Goal: Information Seeking & Learning: Learn about a topic

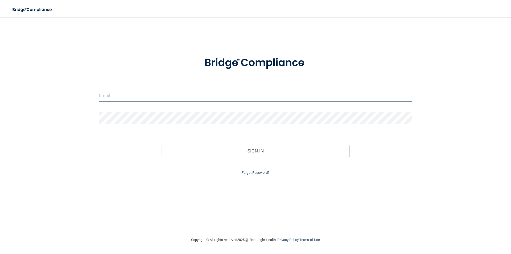
click at [166, 101] on input "email" at bounding box center [256, 95] width 314 height 12
type input "[EMAIL_ADDRESS][DOMAIN_NAME]"
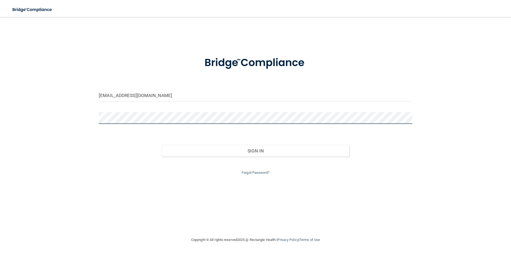
click at [162, 145] on button "Sign In" at bounding box center [256, 151] width 188 height 12
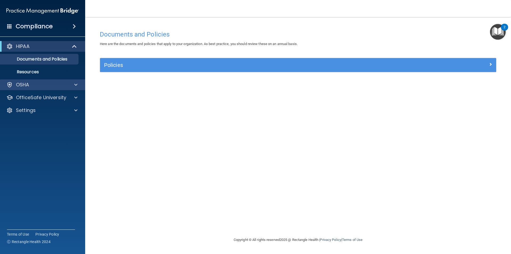
click at [70, 81] on div "OSHA" at bounding box center [42, 84] width 85 height 11
click at [69, 85] on div at bounding box center [74, 84] width 13 height 6
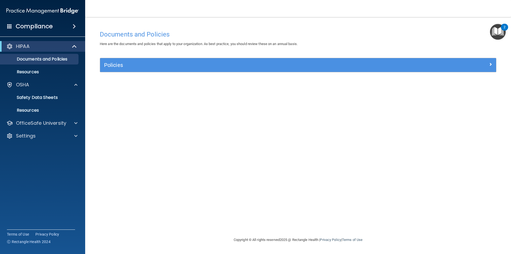
click at [505, 29] on div "2" at bounding box center [505, 30] width 2 height 7
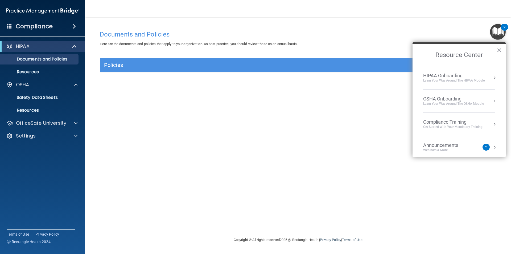
click at [445, 125] on div "Get Started with your mandatory training" at bounding box center [452, 127] width 59 height 5
click at [445, 77] on div "HIPAA Training for Members" at bounding box center [446, 75] width 59 height 5
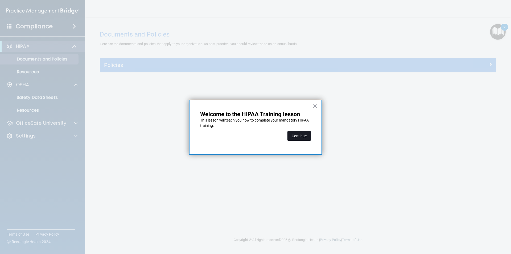
click at [305, 139] on button "Continue" at bounding box center [299, 136] width 23 height 10
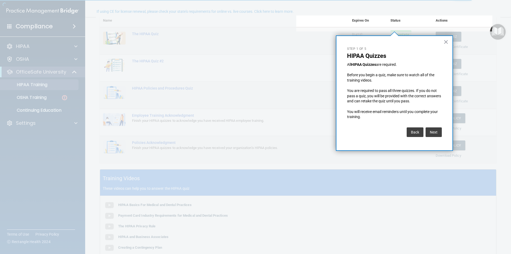
scroll to position [68, 0]
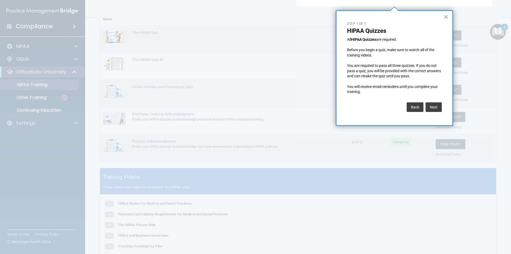
click at [445, 18] on button "×" at bounding box center [446, 17] width 5 height 9
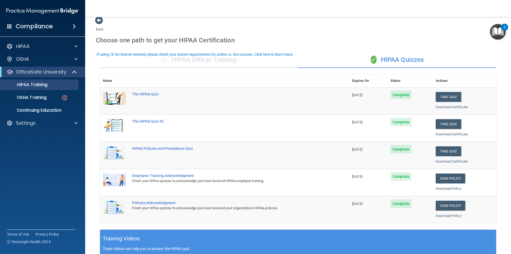
scroll to position [0, 0]
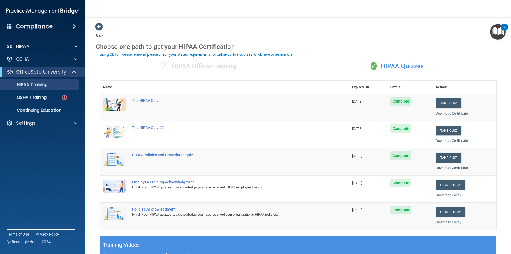
click at [493, 27] on img "Open Resource Center, 2 new notifications" at bounding box center [498, 32] width 16 height 16
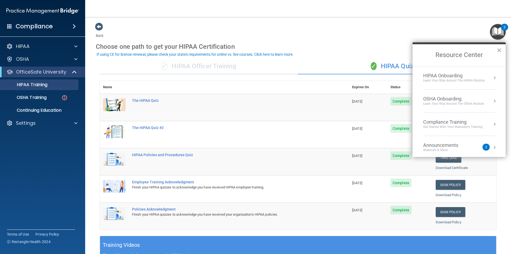
click at [461, 99] on div "OSHA Onboarding" at bounding box center [453, 99] width 61 height 6
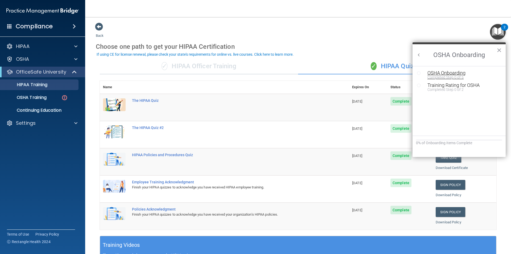
click at [446, 75] on div "OSHA Onboarding" at bounding box center [463, 73] width 71 height 5
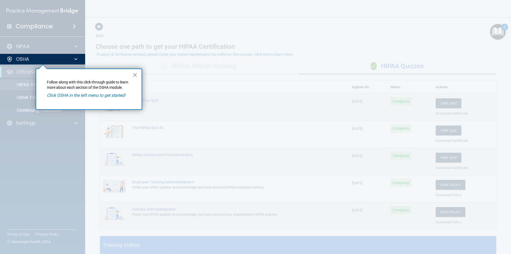
click at [135, 75] on button "×" at bounding box center [135, 75] width 5 height 9
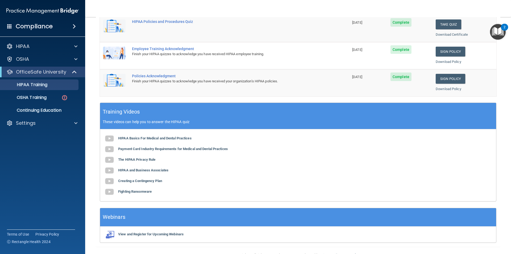
scroll to position [147, 0]
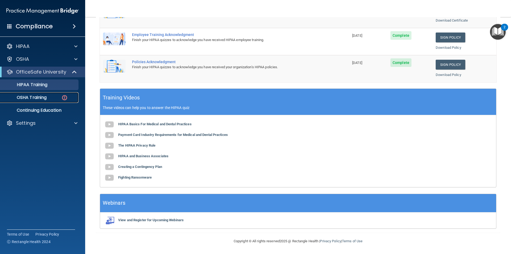
click at [25, 97] on p "OSHA Training" at bounding box center [24, 97] width 43 height 5
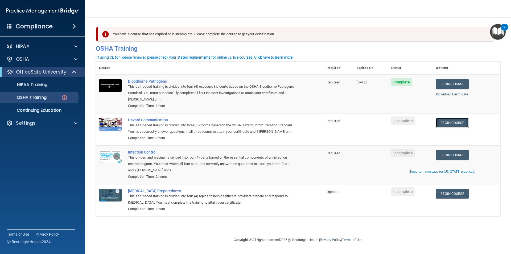
click at [447, 121] on link "Begin Course" at bounding box center [452, 123] width 32 height 10
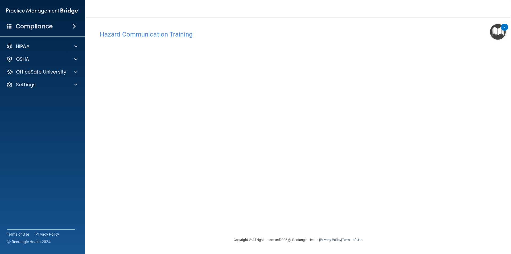
click at [170, 35] on h4 "Hazard Communication Training" at bounding box center [298, 34] width 397 height 7
click at [497, 35] on img "Open Resource Center, 2 new notifications" at bounding box center [498, 32] width 16 height 16
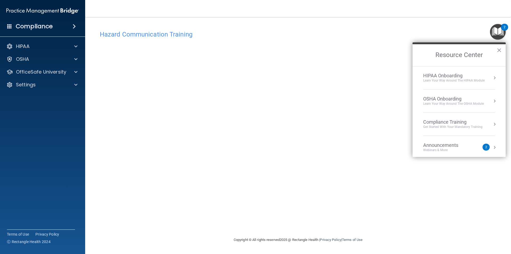
click at [452, 103] on div "Learn your way around the OSHA module" at bounding box center [453, 103] width 61 height 5
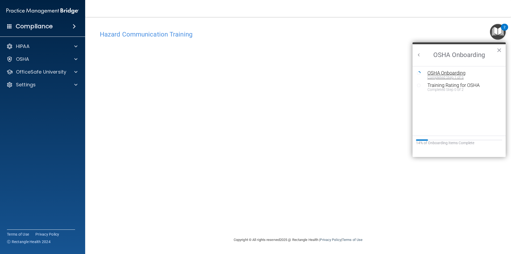
click at [451, 76] on div "Completed Step 1 of 5" at bounding box center [463, 77] width 71 height 4
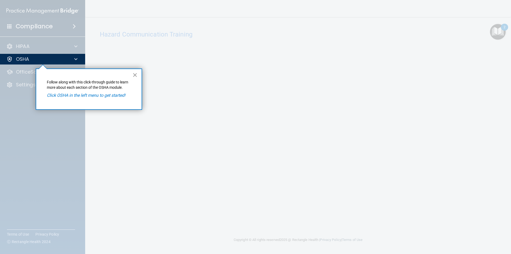
click at [134, 75] on button "×" at bounding box center [135, 75] width 5 height 9
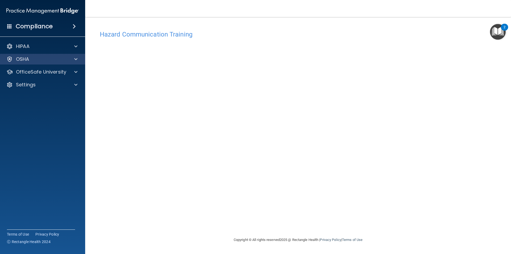
click at [80, 63] on div "OSHA" at bounding box center [42, 59] width 85 height 11
click at [70, 61] on div at bounding box center [74, 59] width 13 height 6
click at [46, 61] on div "OSHA" at bounding box center [35, 59] width 66 height 6
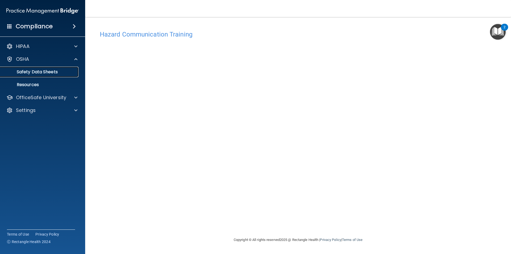
click at [42, 70] on p "Safety Data Sheets" at bounding box center [39, 71] width 73 height 5
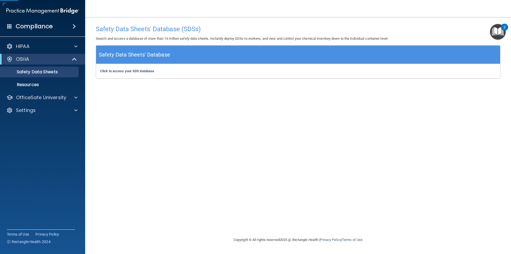
click at [42, 78] on ul "Documents Safety Data Sheets Self-Assessment Injury and Illness Report Resources" at bounding box center [43, 77] width 96 height 26
click at [42, 81] on link "Resources" at bounding box center [37, 84] width 84 height 11
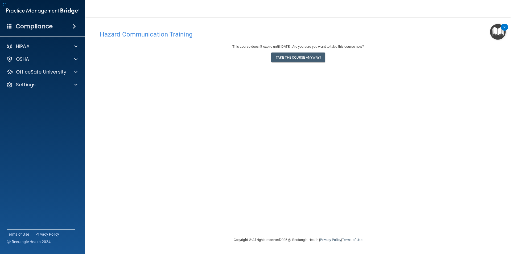
click at [494, 28] on img "Open Resource Center, 2 new notifications" at bounding box center [498, 32] width 16 height 16
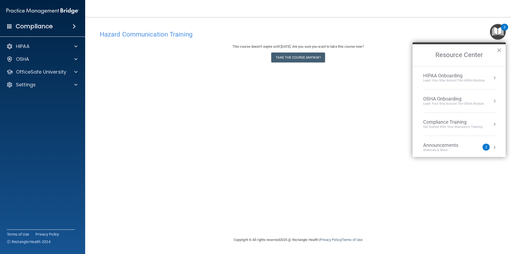
click at [451, 120] on div "Compliance Training" at bounding box center [452, 122] width 59 height 6
click at [419, 55] on button "Back to Resource Center Home" at bounding box center [419, 54] width 5 height 5
click at [436, 98] on div "OSHA Onboarding" at bounding box center [453, 99] width 61 height 6
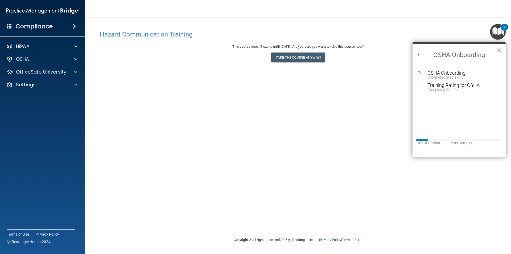
click at [452, 74] on div "OSHA Onboarding" at bounding box center [463, 73] width 71 height 5
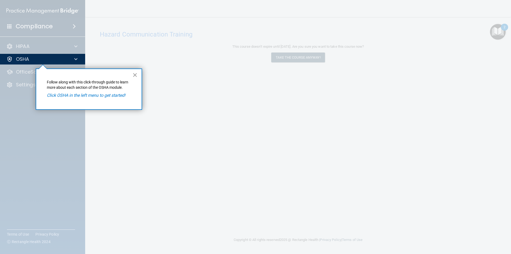
click at [136, 75] on button "×" at bounding box center [135, 75] width 5 height 9
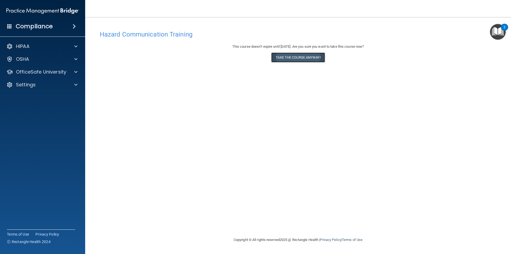
click at [300, 59] on button "Take the course anyway!" at bounding box center [298, 57] width 54 height 10
click at [35, 65] on div "HIPAA Documents and Policies Report an Incident Business Associates Emergency P…" at bounding box center [42, 66] width 85 height 55
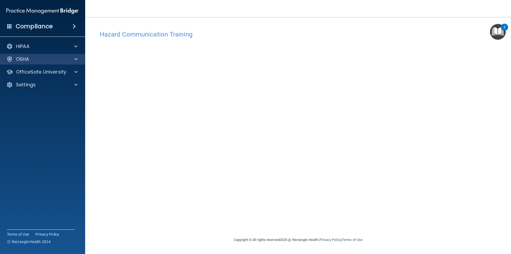
click at [36, 63] on div "OSHA" at bounding box center [42, 59] width 85 height 11
click at [67, 57] on div "OSHA" at bounding box center [35, 59] width 66 height 6
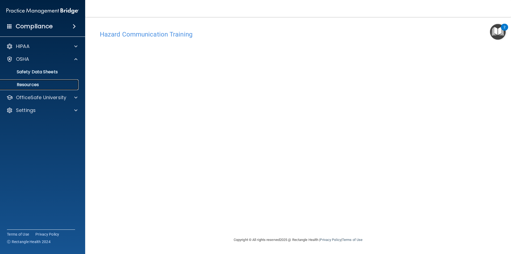
click at [59, 84] on p "Resources" at bounding box center [39, 84] width 73 height 5
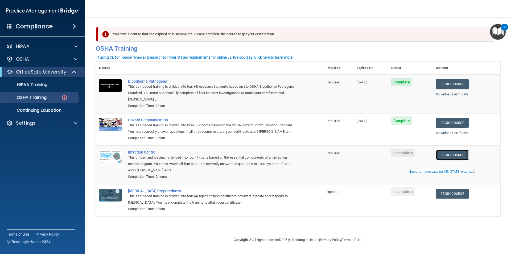
click at [468, 156] on link "Begin Course" at bounding box center [452, 155] width 32 height 10
click at [452, 156] on link "Begin Course" at bounding box center [452, 155] width 32 height 10
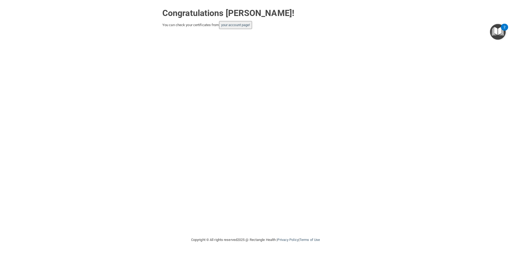
click at [500, 31] on img "Open Resource Center, 2 new notifications" at bounding box center [498, 32] width 16 height 16
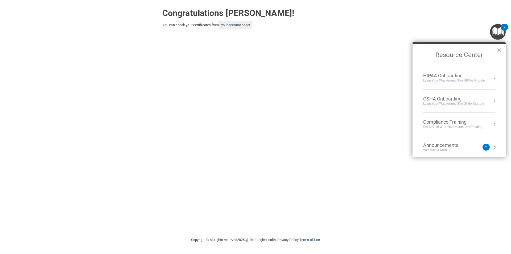
click at [452, 121] on div "Compliance Training" at bounding box center [452, 122] width 59 height 6
click at [423, 58] on h2 "Compliance Training" at bounding box center [459, 55] width 93 height 22
click at [420, 54] on button "Back to Resource Center Home" at bounding box center [419, 54] width 5 height 5
drag, startPoint x: 501, startPoint y: 52, endPoint x: 449, endPoint y: 48, distance: 51.6
click at [500, 52] on button "×" at bounding box center [499, 50] width 5 height 9
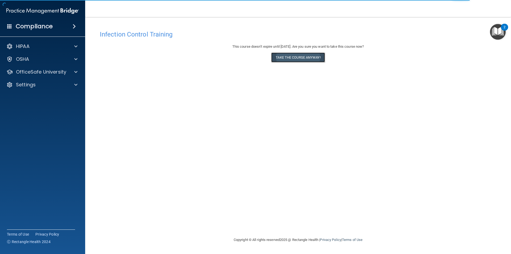
click at [303, 59] on button "Take the course anyway!" at bounding box center [298, 57] width 54 height 10
